Goal: Information Seeking & Learning: Find specific fact

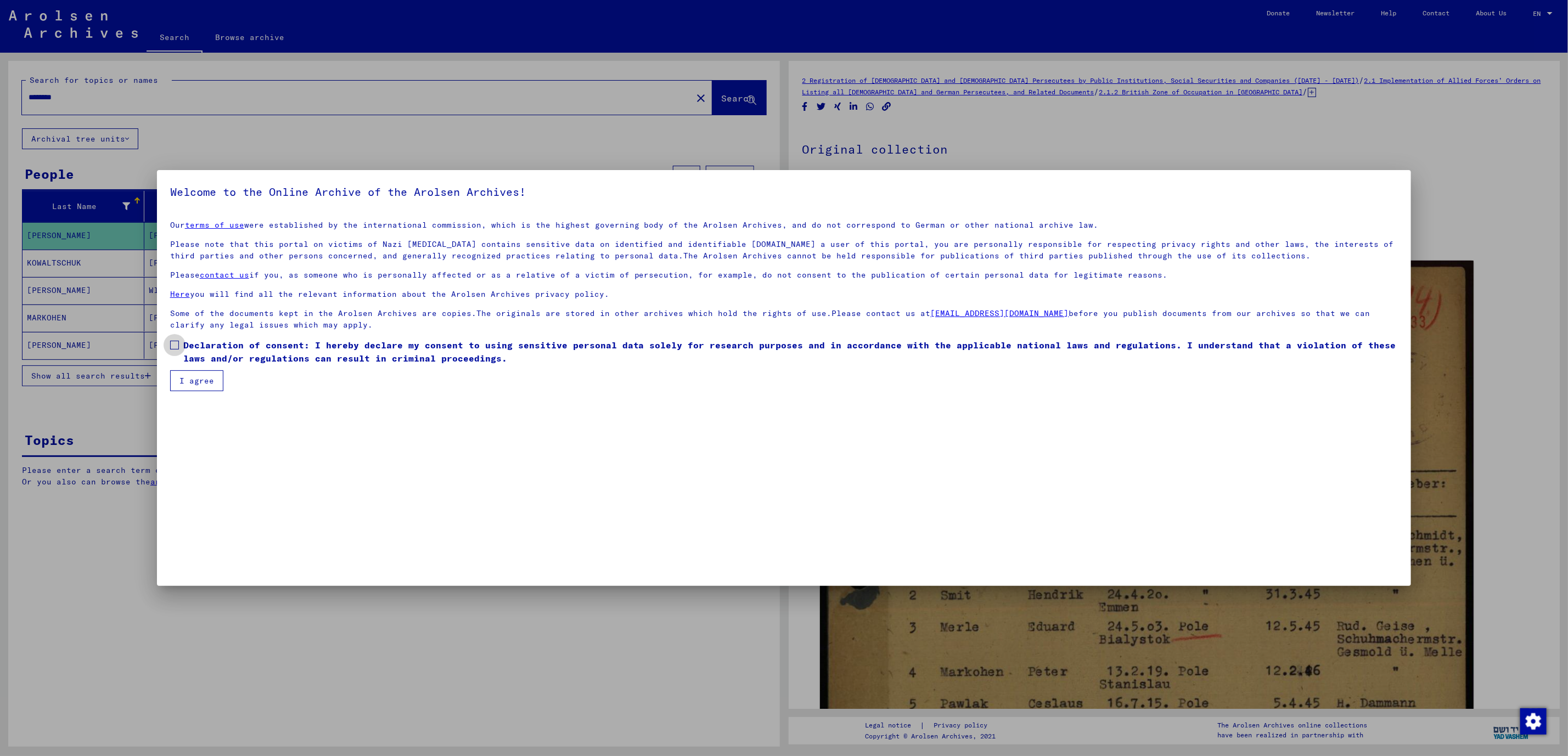
click at [170, 344] on span at bounding box center [174, 345] width 9 height 9
click at [202, 379] on button "I agree" at bounding box center [197, 380] width 53 height 21
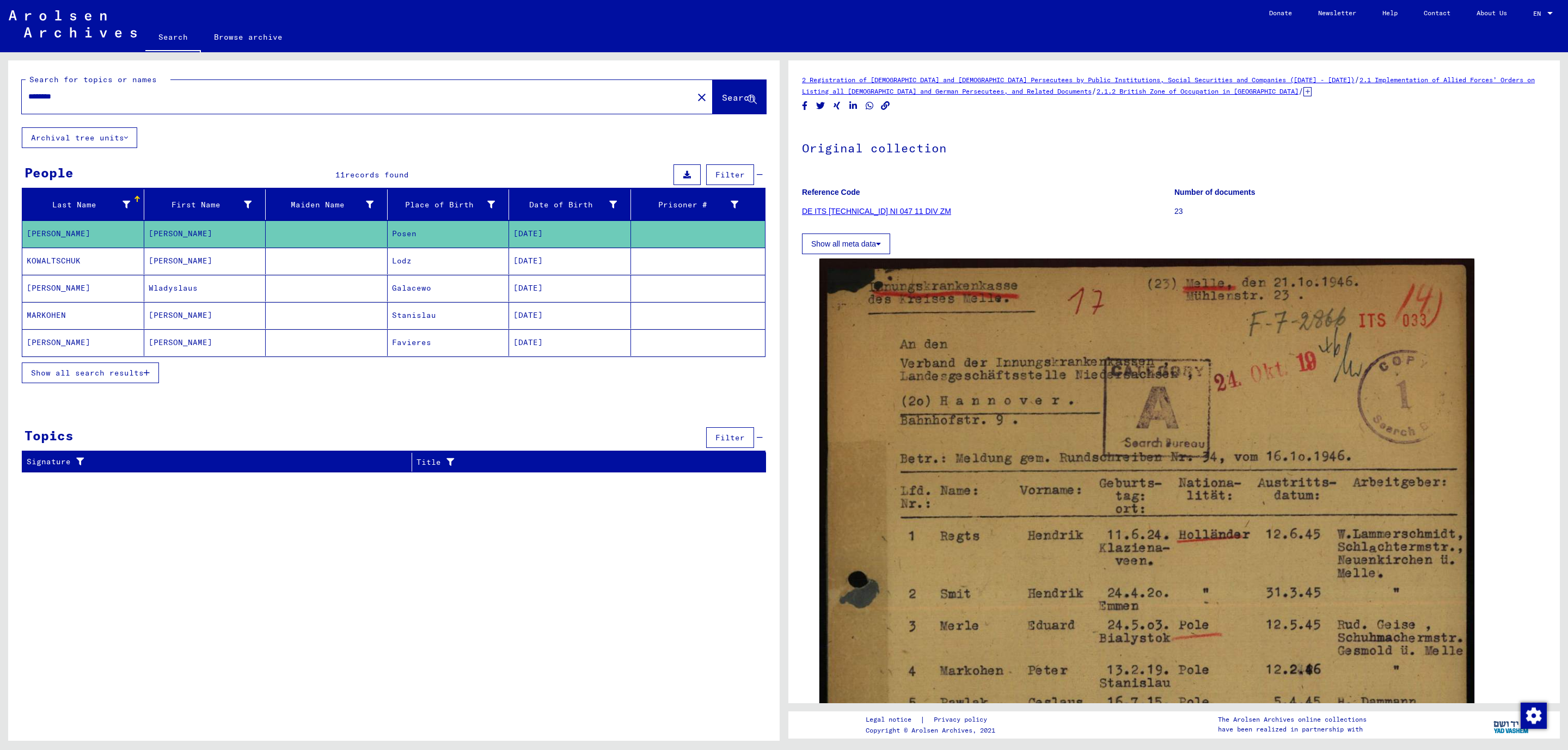
click at [90, 103] on div "********" at bounding box center [355, 96] width 665 height 25
drag, startPoint x: 87, startPoint y: 97, endPoint x: -128, endPoint y: 67, distance: 217.1
click at [0, 67] on html "Search Browse archive Donate Newsletter Help Contact About Us Search Browse arc…" at bounding box center [784, 375] width 1568 height 750
click at [722, 94] on span "Search" at bounding box center [738, 97] width 33 height 11
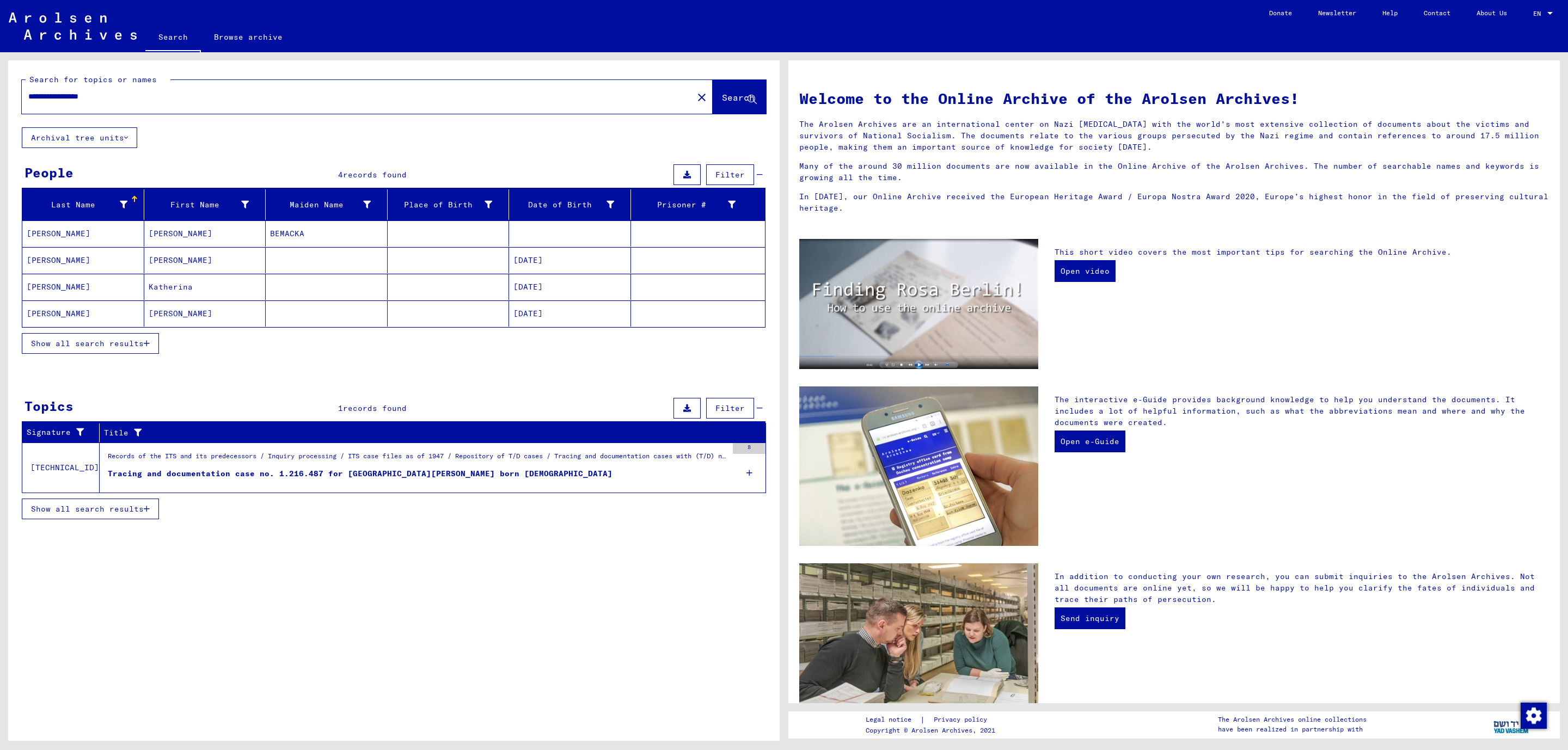
click at [152, 341] on button "Show all search results" at bounding box center [90, 343] width 137 height 21
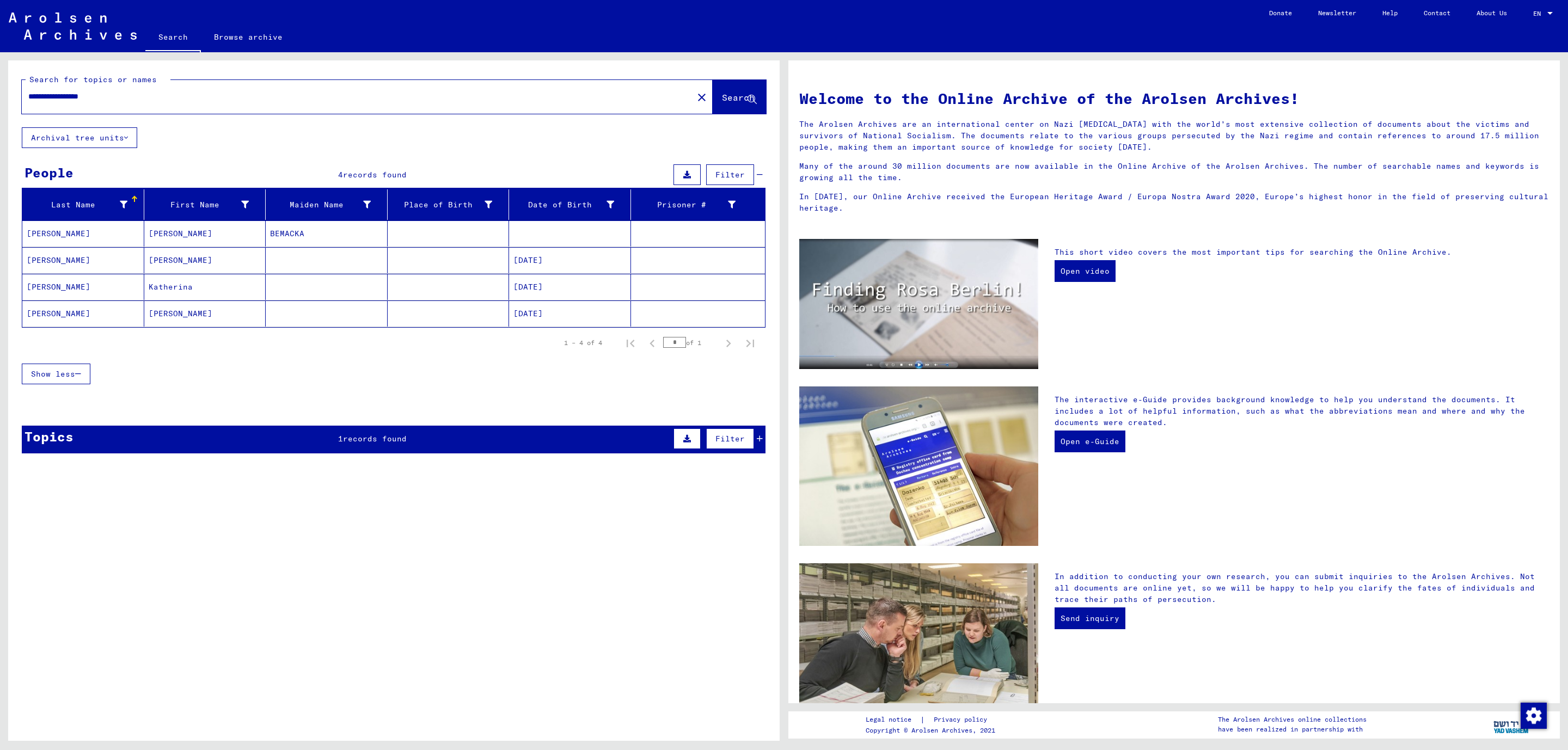
click at [754, 436] on button "Filter" at bounding box center [730, 438] width 48 height 21
click at [762, 441] on icon at bounding box center [760, 439] width 6 height 8
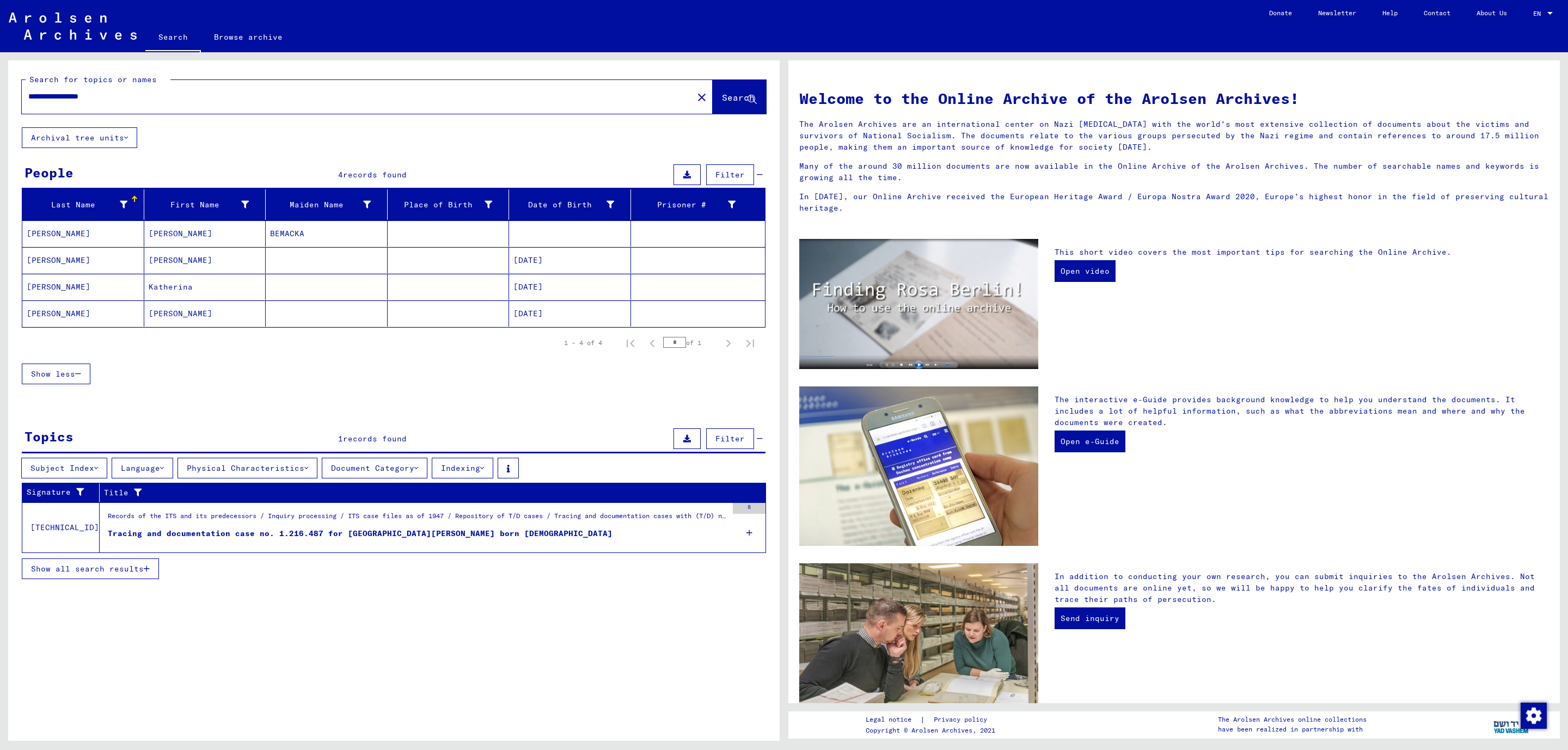
click at [96, 235] on mat-cell "[PERSON_NAME]" at bounding box center [83, 233] width 122 height 26
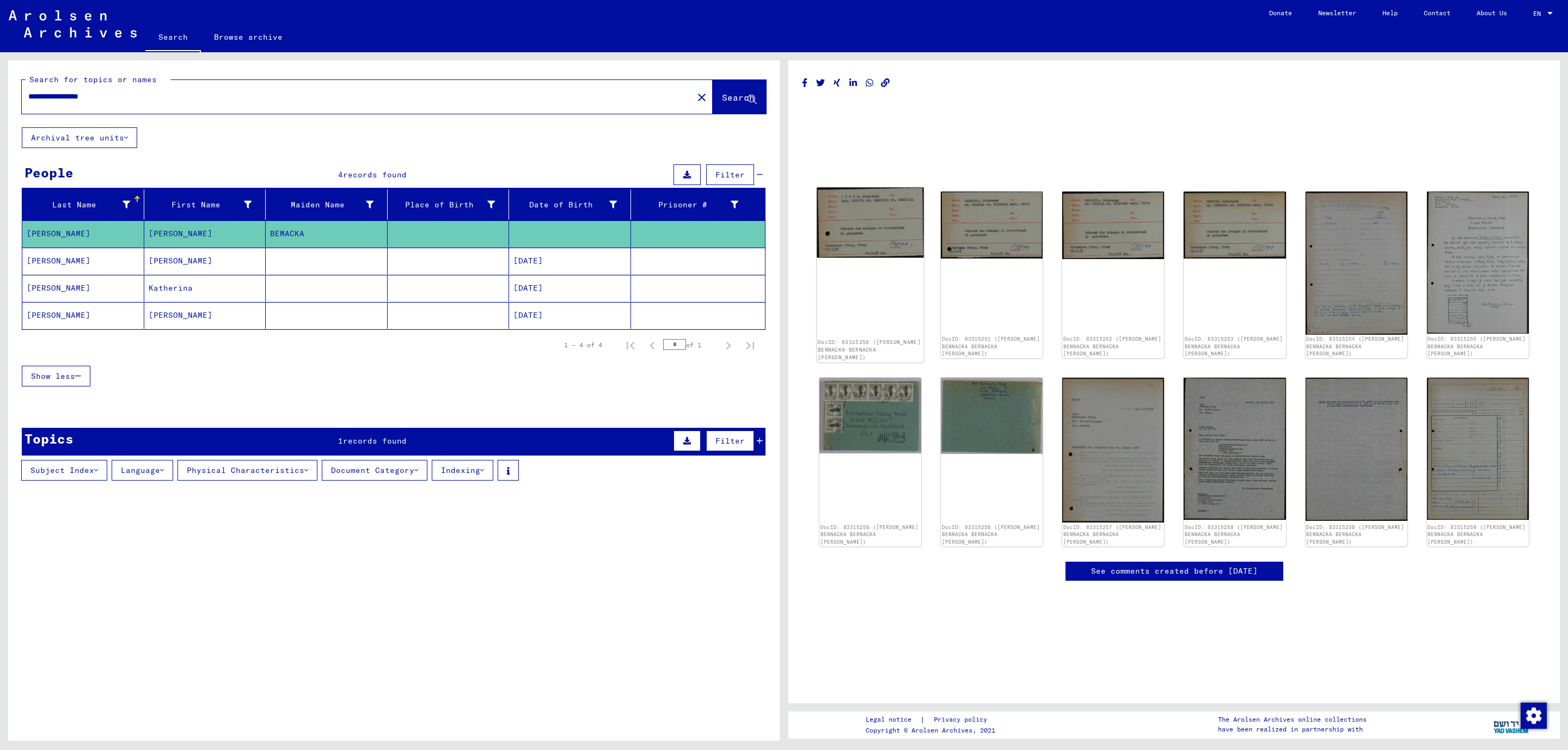
click at [900, 247] on img at bounding box center [870, 223] width 107 height 71
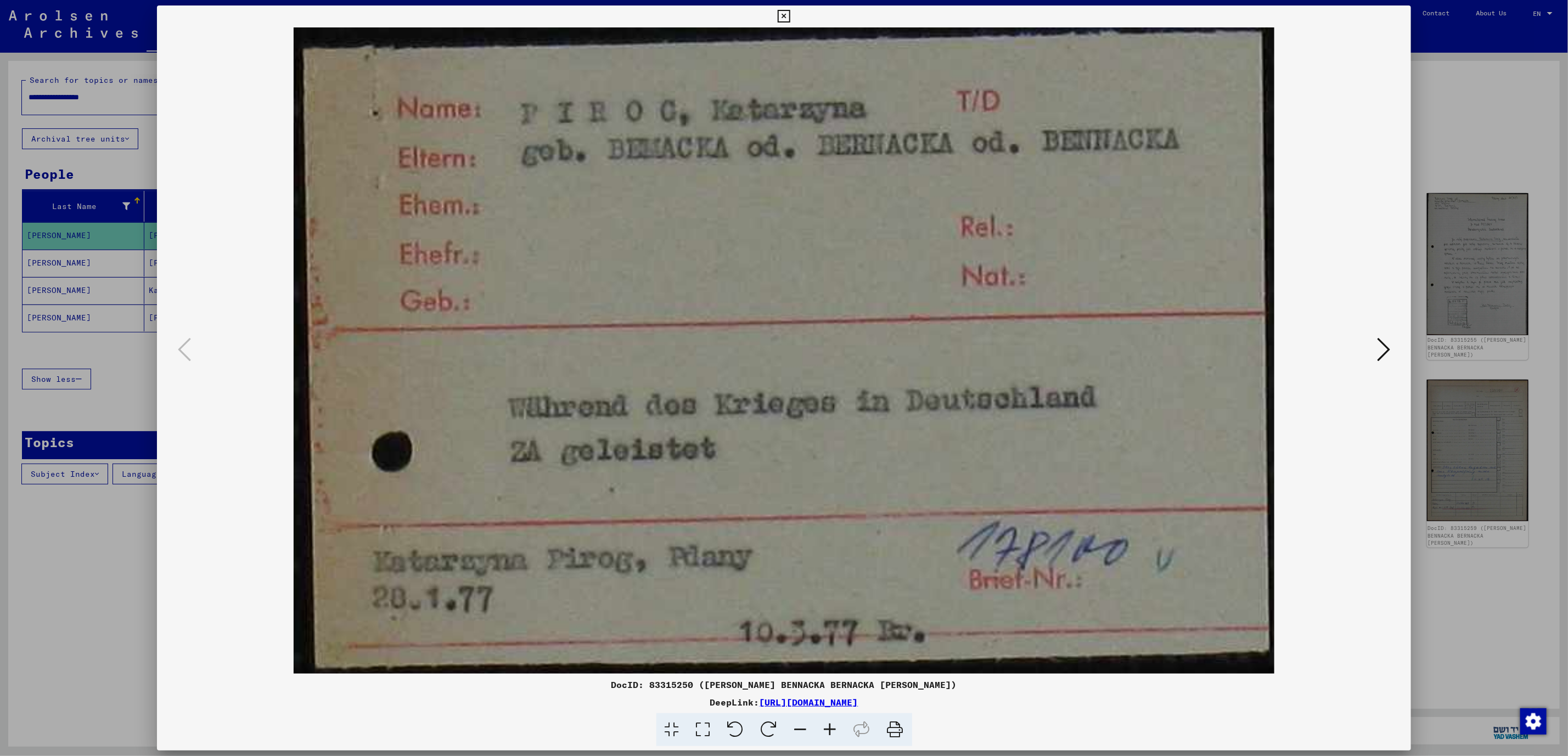
click at [782, 18] on icon at bounding box center [784, 16] width 13 height 13
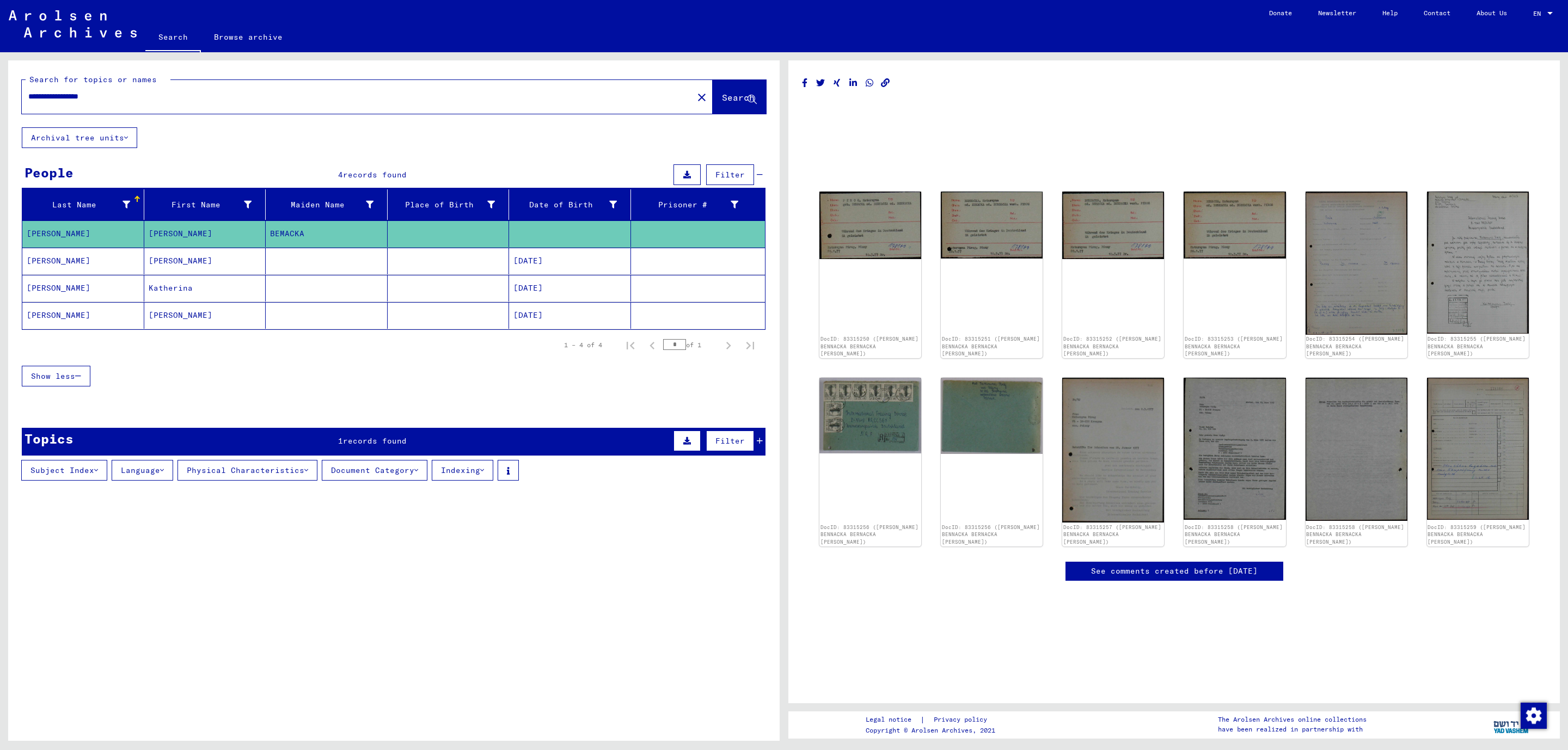
drag, startPoint x: 147, startPoint y: 97, endPoint x: -39, endPoint y: 86, distance: 186.3
click at [0, 86] on html "**********" at bounding box center [784, 375] width 1568 height 750
type input "**********"
click at [732, 99] on span "Search" at bounding box center [738, 97] width 33 height 11
